Goal: Transaction & Acquisition: Subscribe to service/newsletter

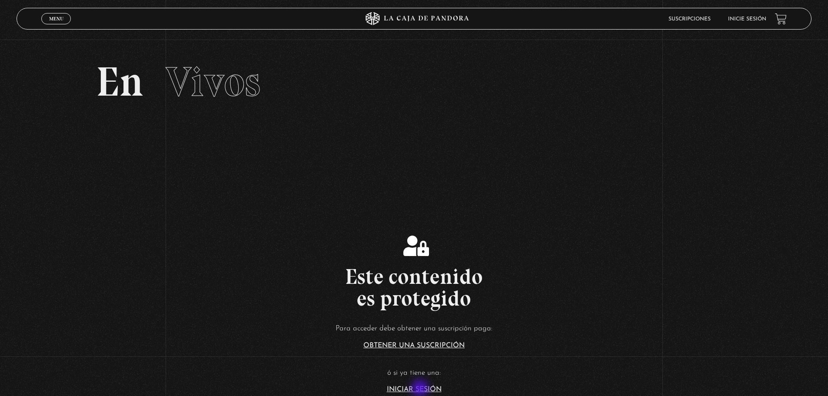
click at [421, 388] on link "Iniciar Sesión" at bounding box center [414, 389] width 55 height 7
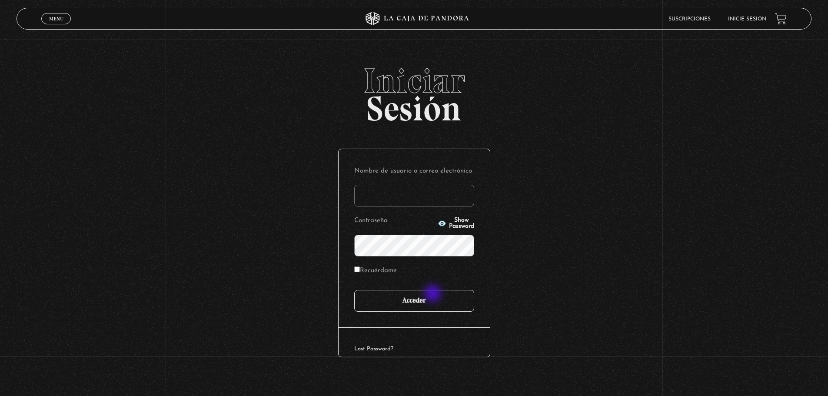
type input "msalmeronncr@gmail.com"
click at [427, 301] on input "Acceder" at bounding box center [414, 301] width 120 height 22
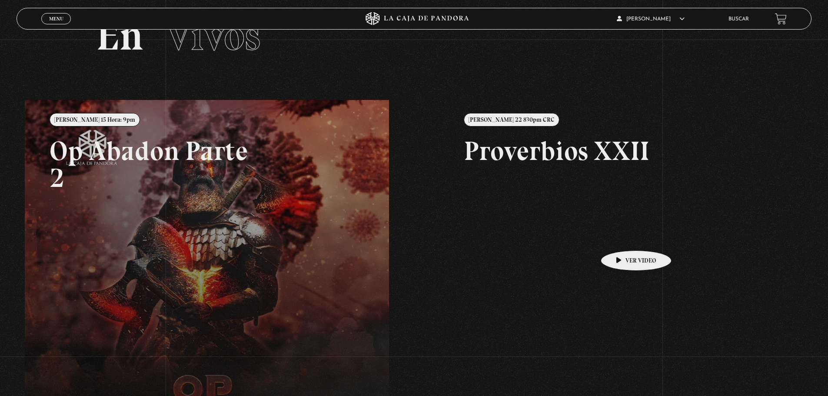
scroll to position [200, 0]
